Goal: Task Accomplishment & Management: Manage account settings

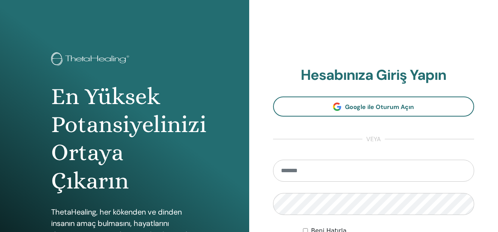
click at [356, 48] on div "**********" at bounding box center [373, 181] width 249 height 363
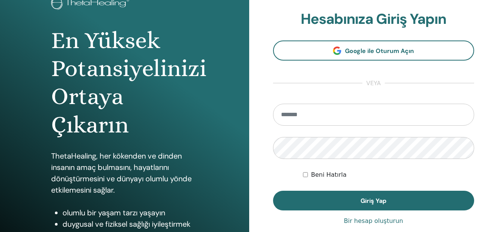
scroll to position [56, 0]
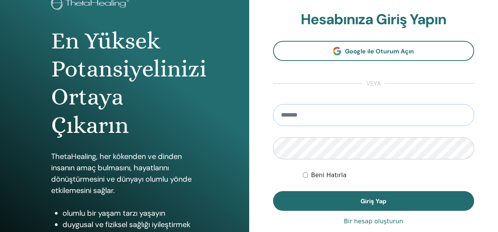
click at [319, 118] on input "email" at bounding box center [373, 115] width 201 height 22
type input "**********"
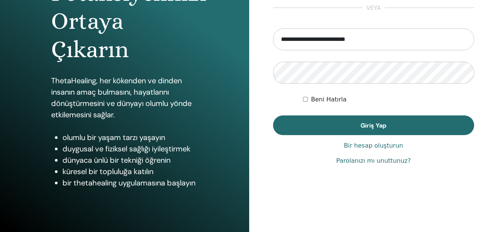
click at [347, 159] on font "Parolanızı mı unuttunuz?" at bounding box center [373, 160] width 75 height 7
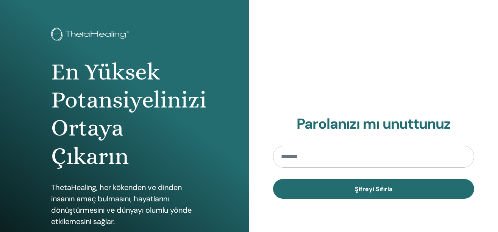
scroll to position [38, 0]
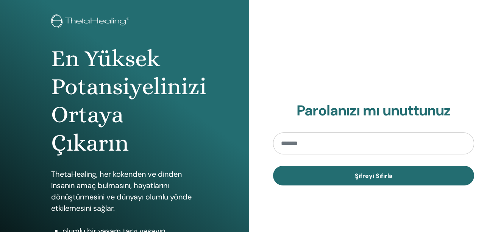
click at [330, 148] on input "email" at bounding box center [373, 143] width 201 height 22
type input "**********"
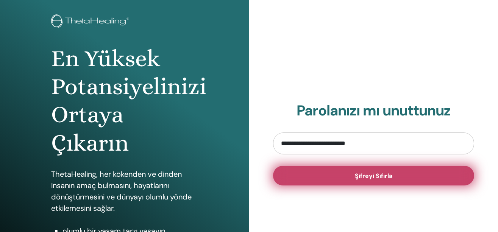
drag, startPoint x: 357, startPoint y: 171, endPoint x: 428, endPoint y: 140, distance: 78.0
click at [357, 171] on button "Şifreyi Sıfırla" at bounding box center [373, 176] width 201 height 20
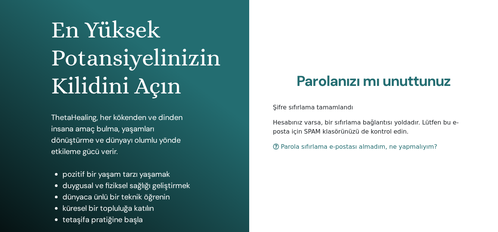
scroll to position [131, 0]
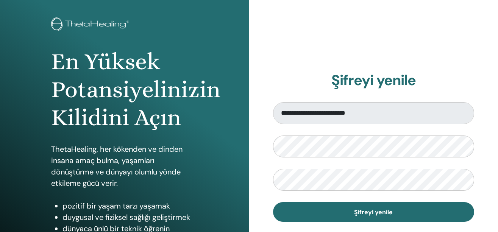
scroll to position [76, 0]
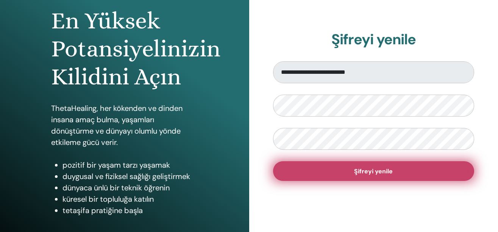
click at [343, 171] on button "Şifreyi yenile" at bounding box center [373, 171] width 201 height 20
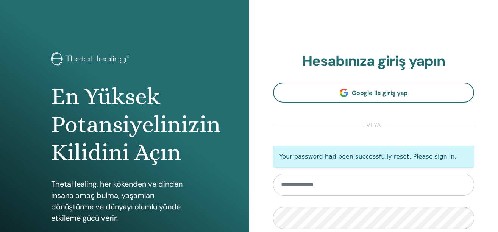
scroll to position [38, 0]
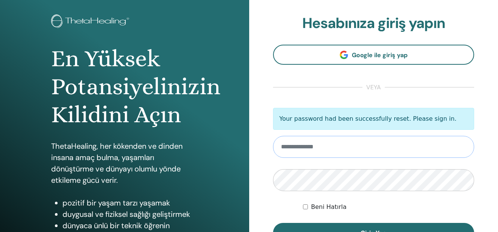
type input "**********"
click at [317, 208] on label "Beni Hatırla" at bounding box center [329, 206] width 36 height 9
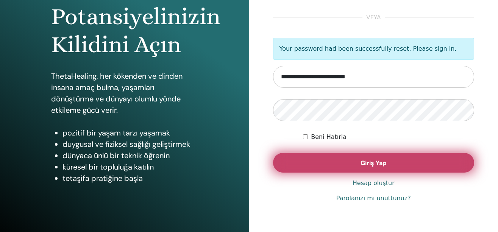
scroll to position [114, 0]
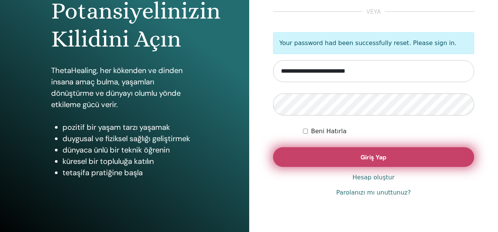
click at [390, 154] on button "Giriş Yap" at bounding box center [373, 157] width 201 height 20
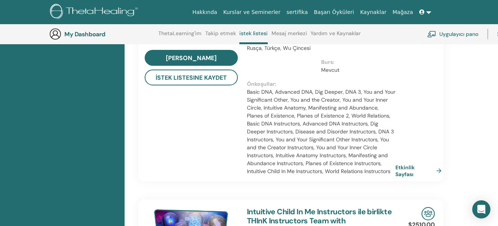
scroll to position [625, 0]
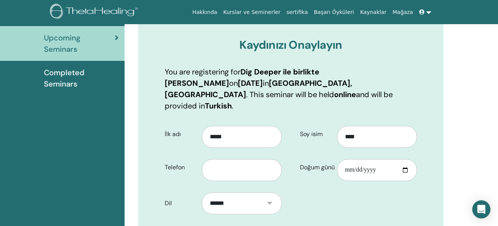
scroll to position [94, 0]
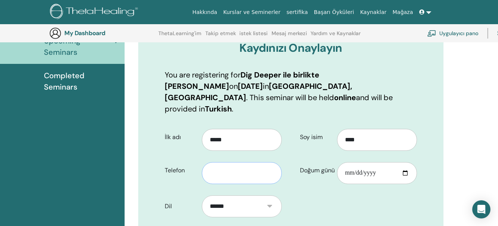
click at [224, 167] on input "text" at bounding box center [242, 173] width 80 height 22
type input "**********"
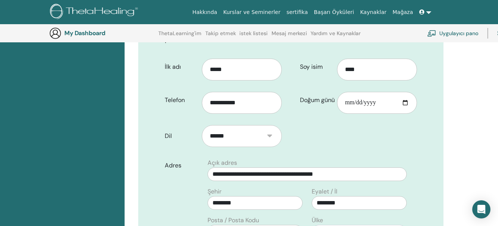
scroll to position [56, 0]
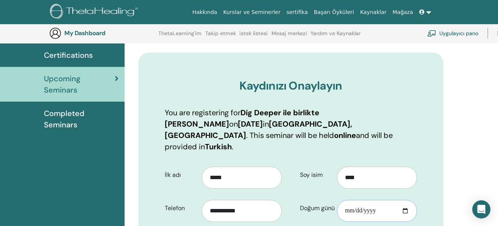
click at [372, 200] on input "Doğum günü" at bounding box center [377, 211] width 80 height 22
type input "**********"
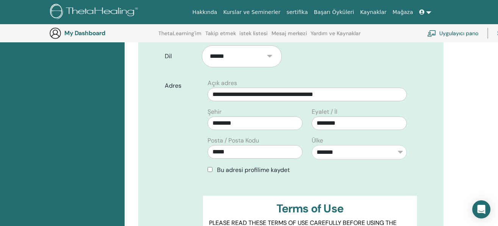
scroll to position [359, 0]
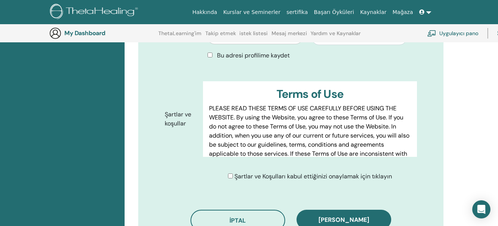
click at [365, 210] on button "Kaydı onayla" at bounding box center [343, 220] width 95 height 20
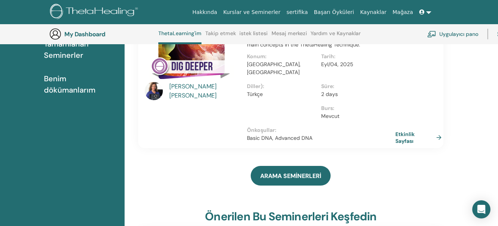
scroll to position [134, 0]
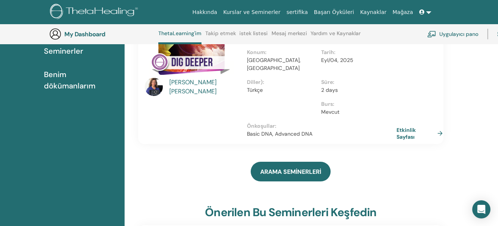
click at [438, 127] on link "Etkinlik Sayfası" at bounding box center [420, 134] width 49 height 14
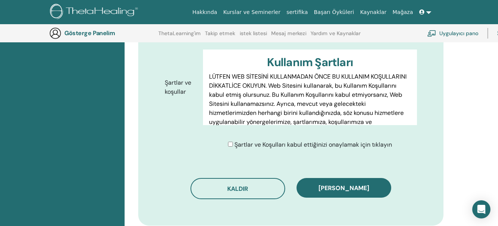
scroll to position [472, 0]
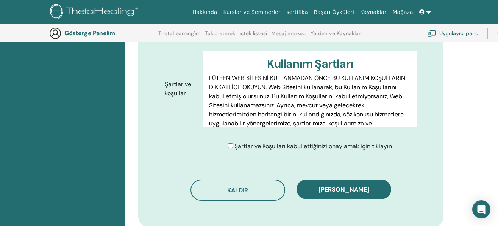
click at [227, 142] on div "Şartlar ve Koşulları kabul ettiğinizi onaylamak için tıklayın" at bounding box center [312, 146] width 219 height 9
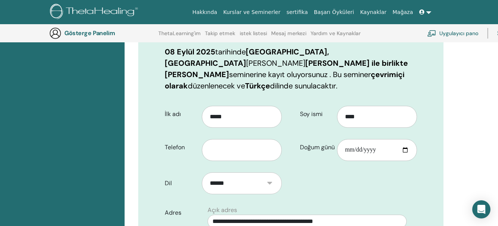
scroll to position [245, 0]
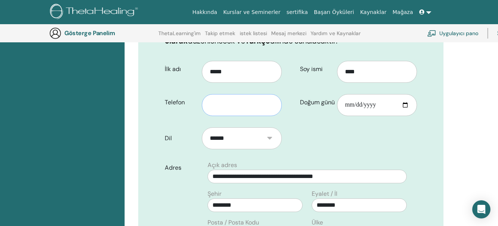
drag, startPoint x: 210, startPoint y: 96, endPoint x: 239, endPoint y: 100, distance: 29.0
click at [211, 96] on input "text" at bounding box center [242, 105] width 80 height 22
type input "**********"
click at [342, 94] on input "Doğum günü" at bounding box center [377, 105] width 80 height 22
type input "**********"
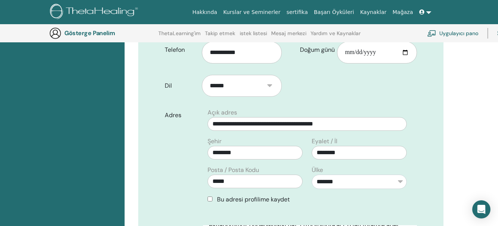
scroll to position [207, 0]
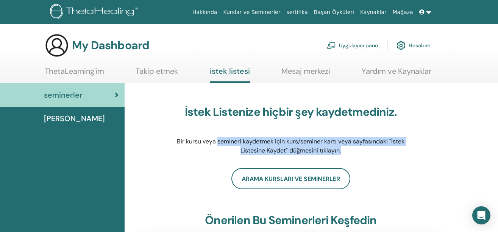
drag, startPoint x: 217, startPoint y: 136, endPoint x: 418, endPoint y: 154, distance: 202.0
click at [418, 154] on div "İstek Listenize hiçbir şey kaydetmediniz. Bir kursu veya semineri kaydetmek içi…" at bounding box center [290, 130] width 305 height 76
click at [414, 153] on div "İstek Listenize hiçbir şey kaydetmediniz. Bir kursu veya semineri kaydetmek içi…" at bounding box center [290, 130] width 305 height 76
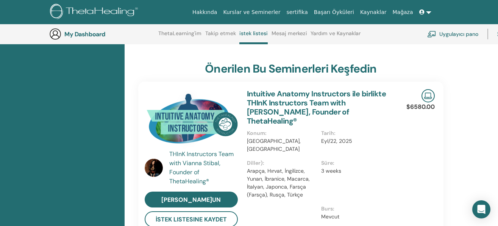
scroll to position [134, 0]
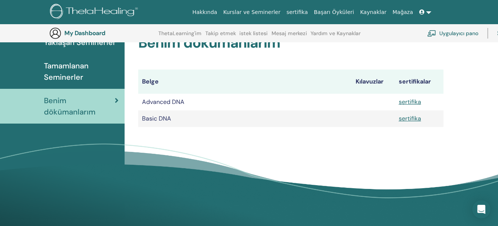
scroll to position [94, 0]
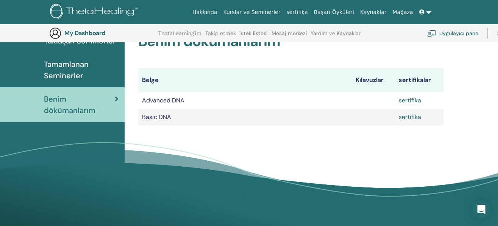
click at [408, 117] on link "sertifika" at bounding box center [409, 117] width 22 height 8
click at [415, 101] on link "sertifika" at bounding box center [409, 100] width 22 height 8
click at [482, 213] on icon "Open Intercom Messenger" at bounding box center [480, 210] width 9 height 10
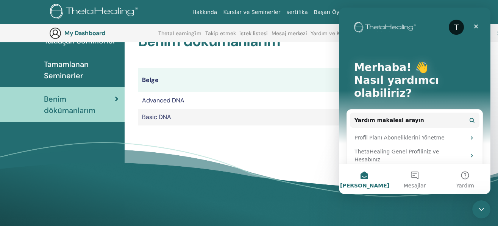
scroll to position [0, 0]
drag, startPoint x: 153, startPoint y: 114, endPoint x: 155, endPoint y: 118, distance: 4.4
click at [153, 115] on td "Basic DNA" at bounding box center [244, 117] width 213 height 17
drag, startPoint x: 155, startPoint y: 119, endPoint x: 293, endPoint y: 129, distance: 138.5
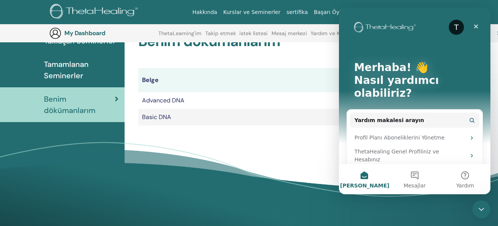
click at [160, 119] on td "Basic DNA" at bounding box center [244, 117] width 213 height 17
drag, startPoint x: 297, startPoint y: 131, endPoint x: 333, endPoint y: 126, distance: 36.0
click at [298, 132] on div "Benim dökümanlarım Belge Kılavuzlar sertifikalar Advanced DNA sertifika Basic D…" at bounding box center [290, 70] width 323 height 129
click at [474, 28] on icon "Kapat" at bounding box center [476, 27] width 4 height 4
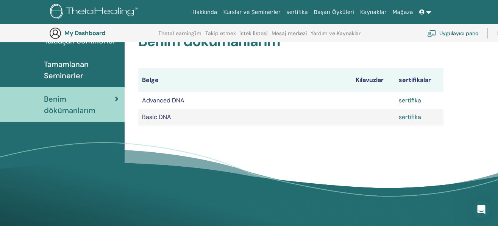
click at [409, 120] on link "sertifika" at bounding box center [409, 117] width 22 height 8
